Goal: Task Accomplishment & Management: Manage account settings

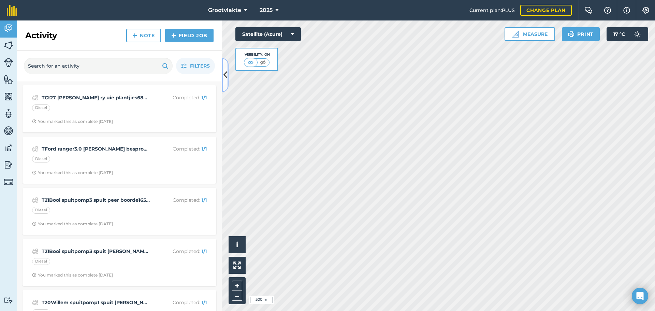
click at [224, 75] on icon at bounding box center [226, 75] width 4 height 12
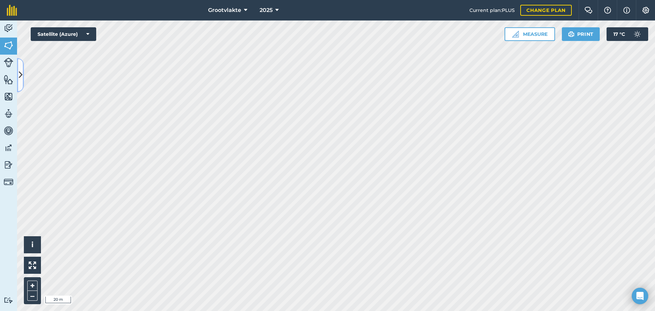
click at [21, 73] on icon at bounding box center [21, 75] width 4 height 12
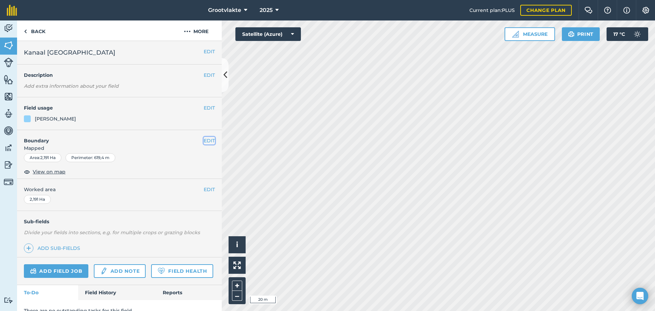
click at [204, 141] on button "EDIT" at bounding box center [209, 141] width 11 height 8
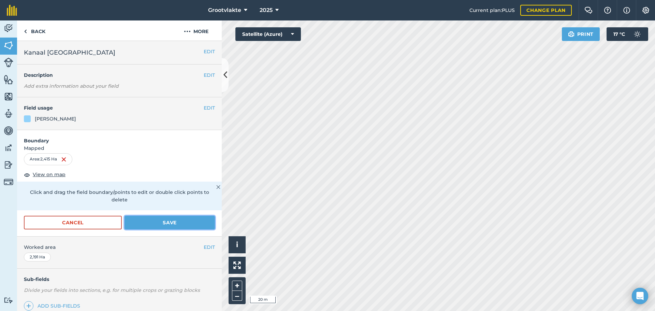
click at [161, 220] on button "Save" at bounding box center [170, 223] width 90 height 14
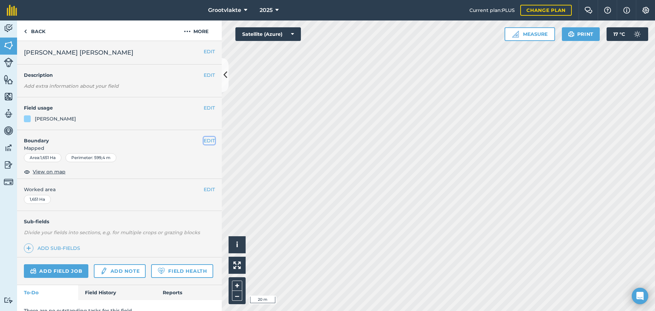
click at [206, 141] on button "EDIT" at bounding box center [209, 141] width 11 height 8
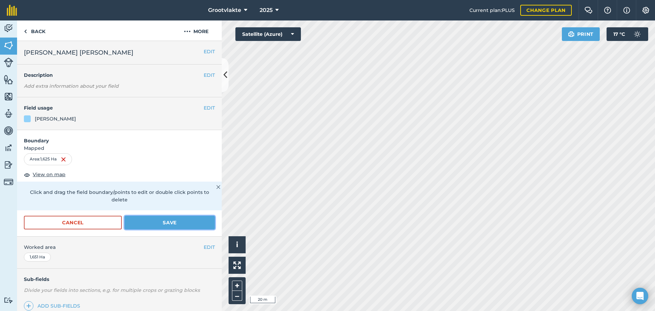
click at [171, 224] on button "Save" at bounding box center [170, 223] width 90 height 14
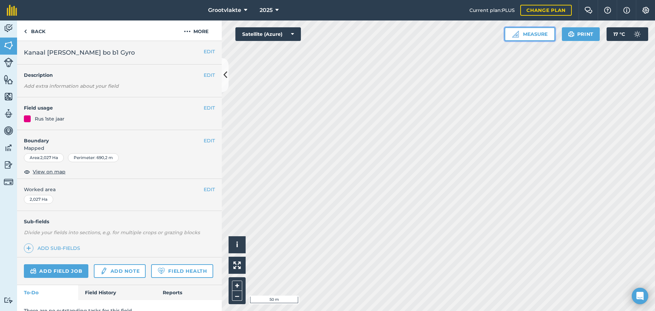
click at [529, 31] on button "Measure" at bounding box center [530, 34] width 51 height 14
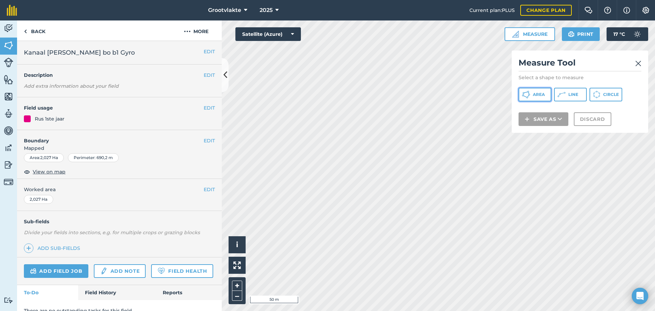
click at [541, 93] on span "Area" at bounding box center [539, 94] width 12 height 5
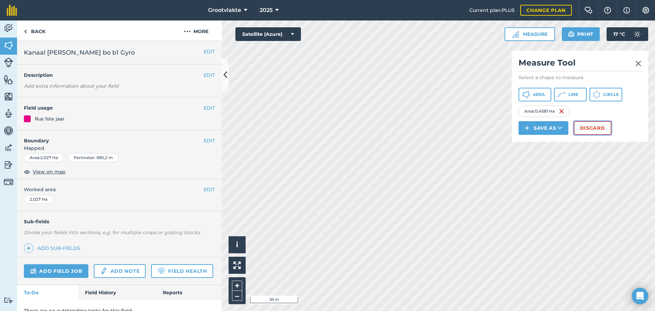
click at [590, 126] on button "Discard" at bounding box center [593, 128] width 38 height 14
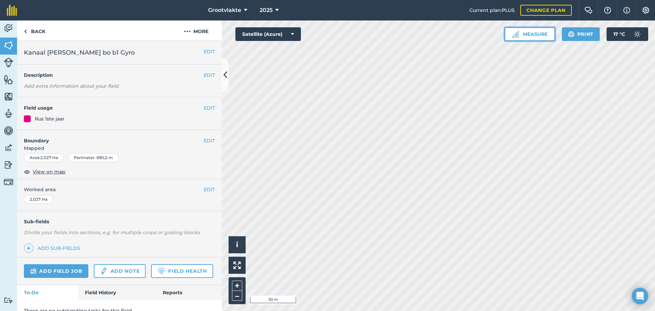
click at [529, 33] on button "Measure" at bounding box center [530, 34] width 51 height 14
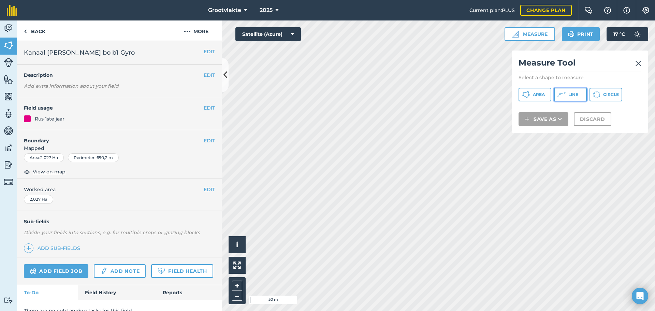
click at [563, 95] on icon at bounding box center [562, 94] width 8 height 8
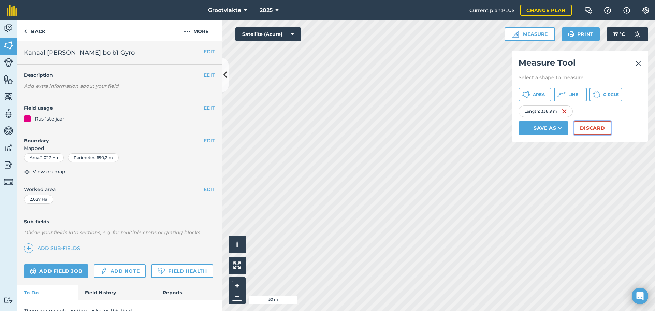
click at [583, 132] on button "Discard" at bounding box center [593, 128] width 38 height 14
